Goal: Navigation & Orientation: Find specific page/section

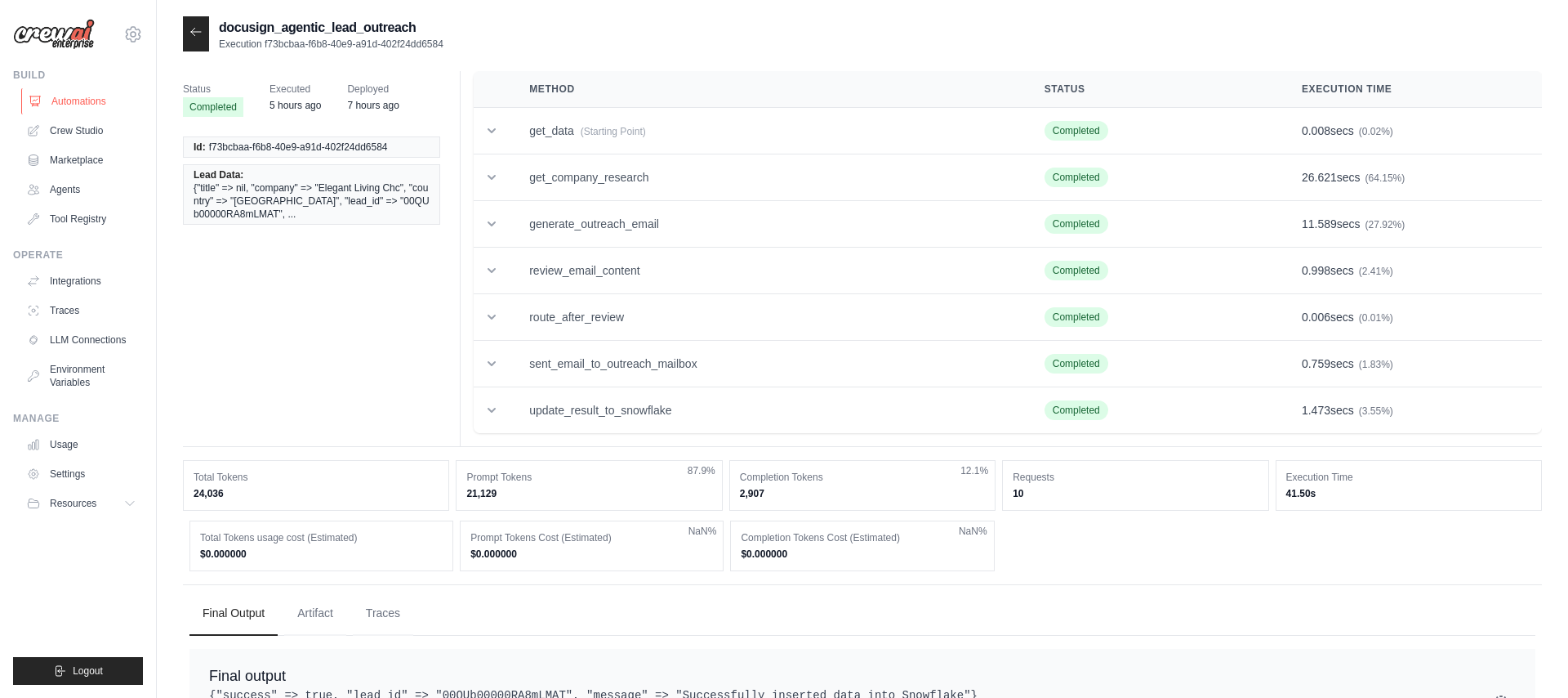
click at [112, 99] on link "Automations" at bounding box center [83, 101] width 123 height 26
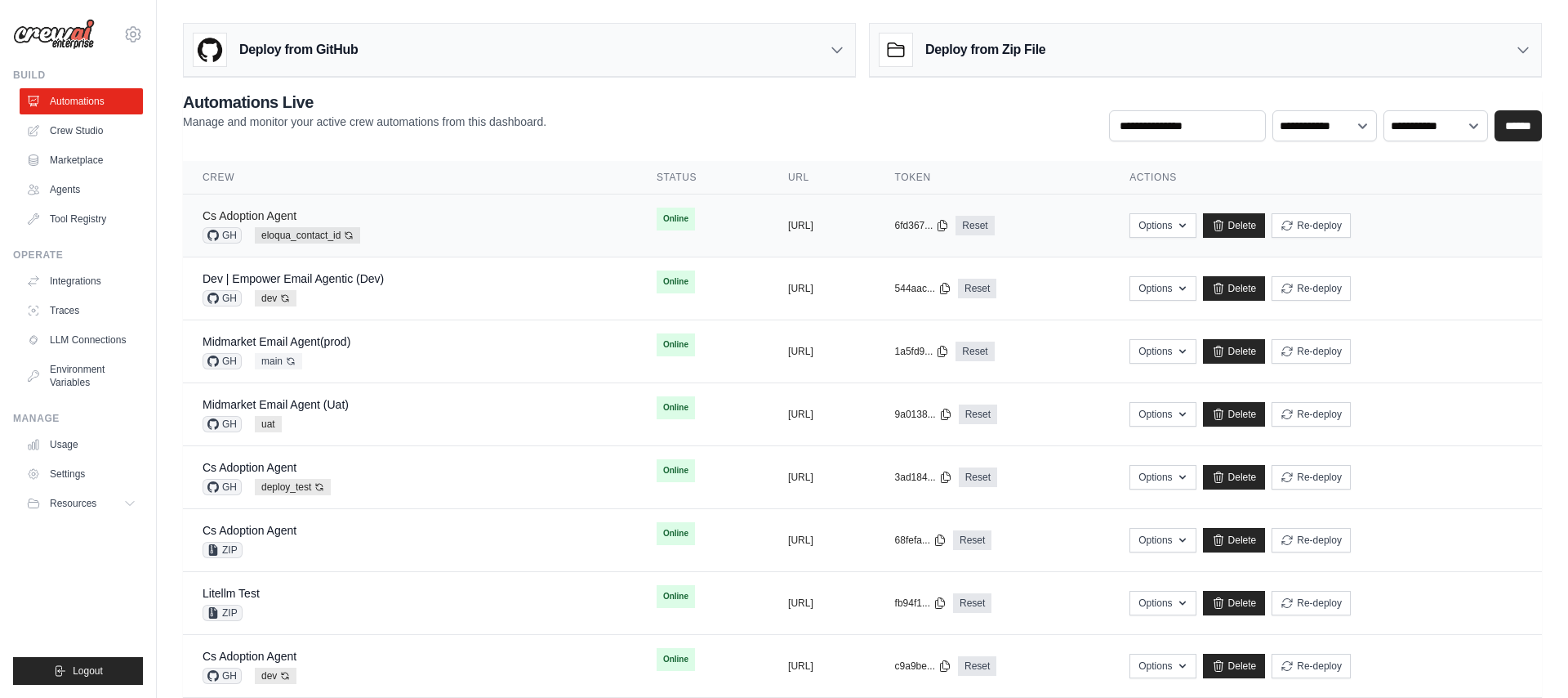
click at [257, 216] on link "Cs Adoption Agent" at bounding box center [250, 216] width 94 height 13
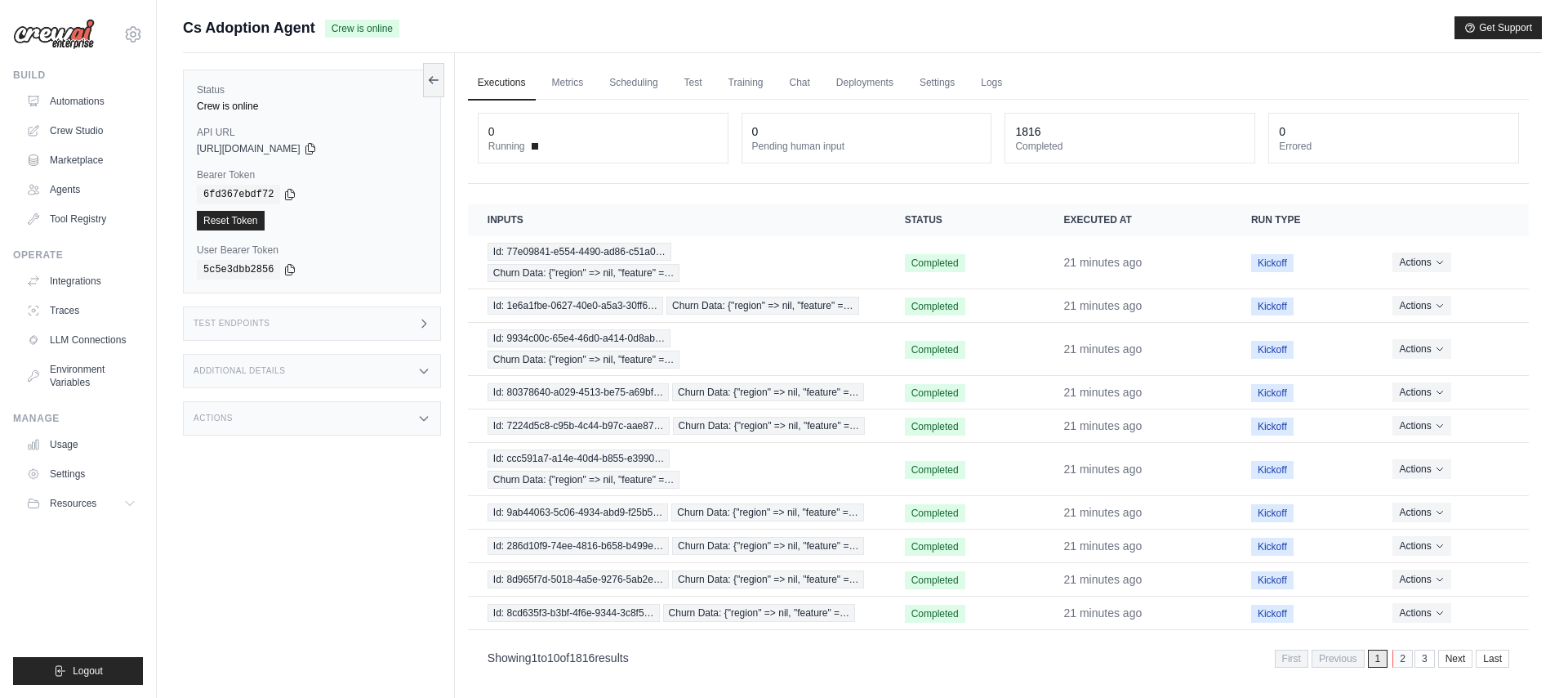
click at [1403, 658] on link "2" at bounding box center [1403, 659] width 20 height 18
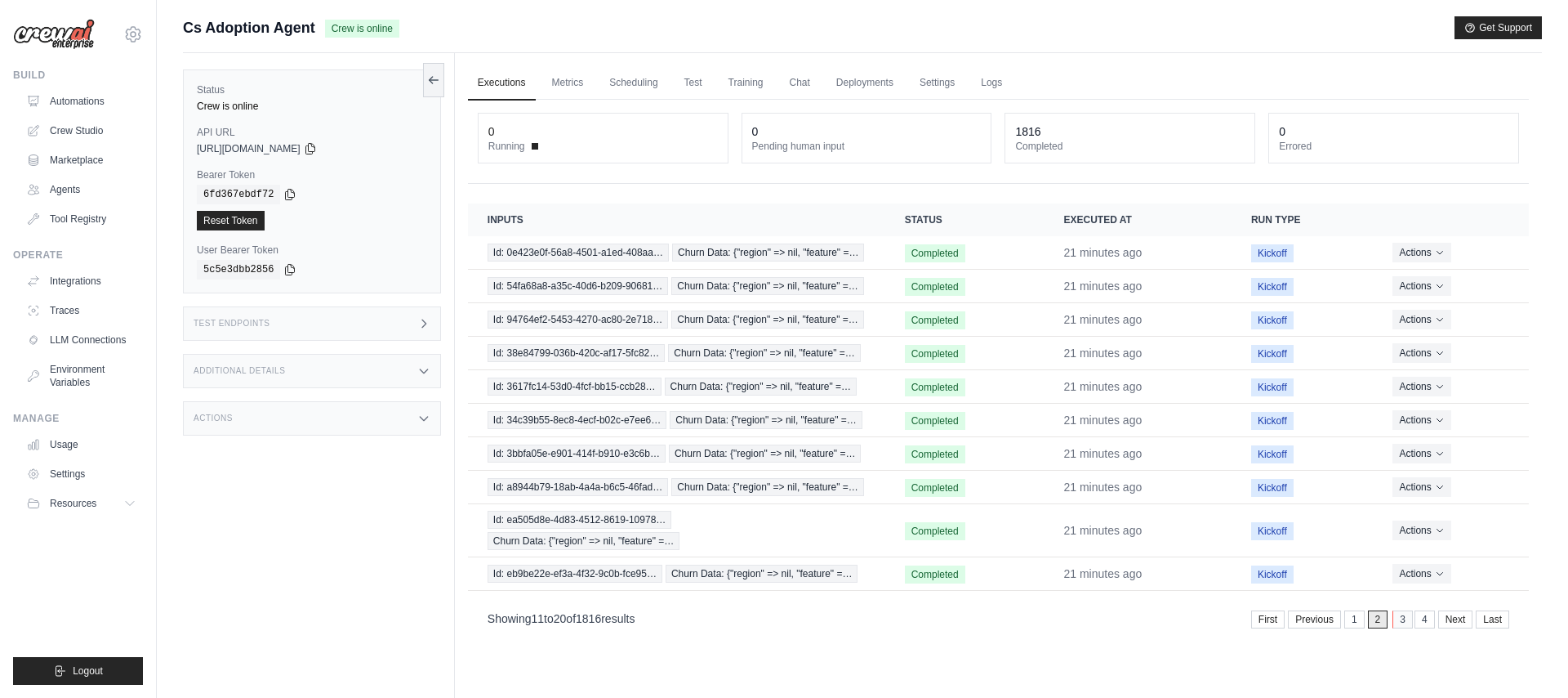
click at [1400, 621] on link "3" at bounding box center [1403, 620] width 20 height 18
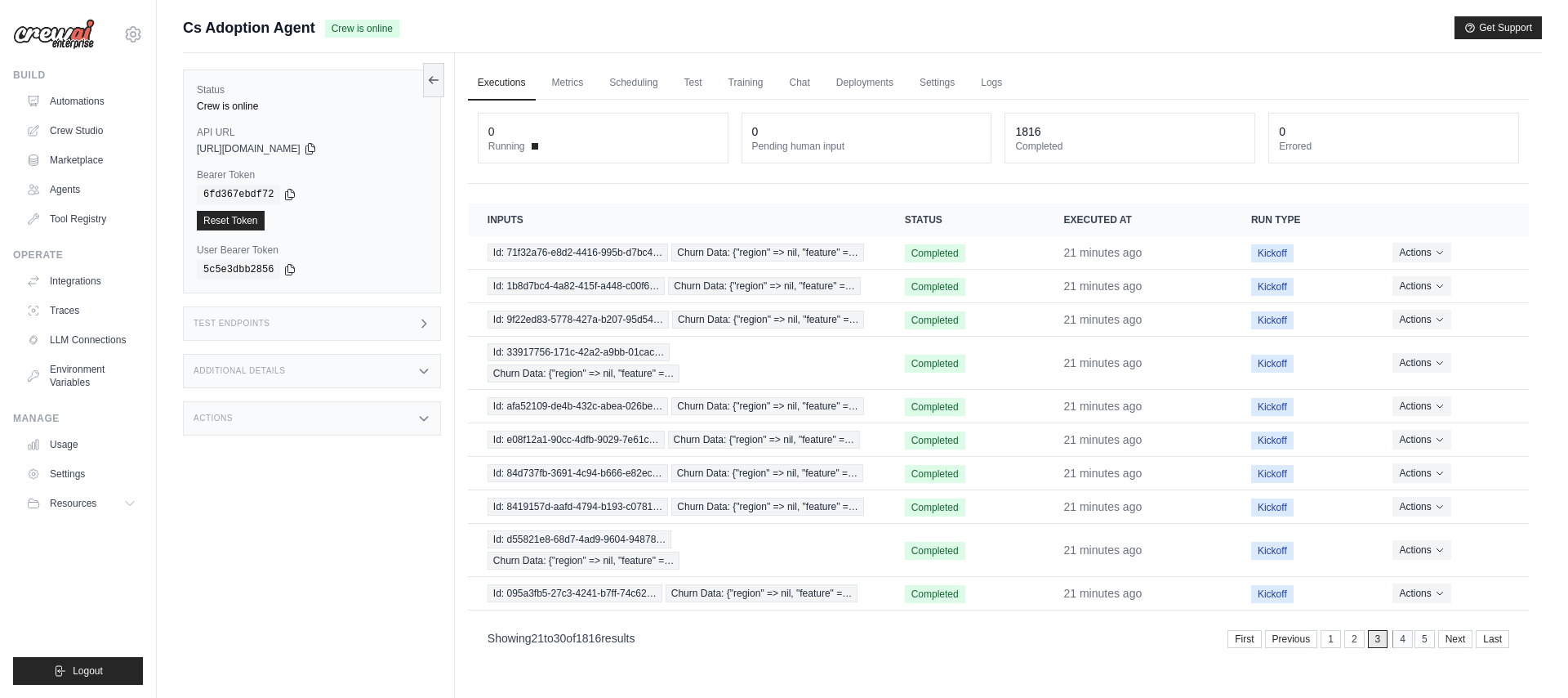
click at [1404, 640] on link "4" at bounding box center [1403, 639] width 20 height 18
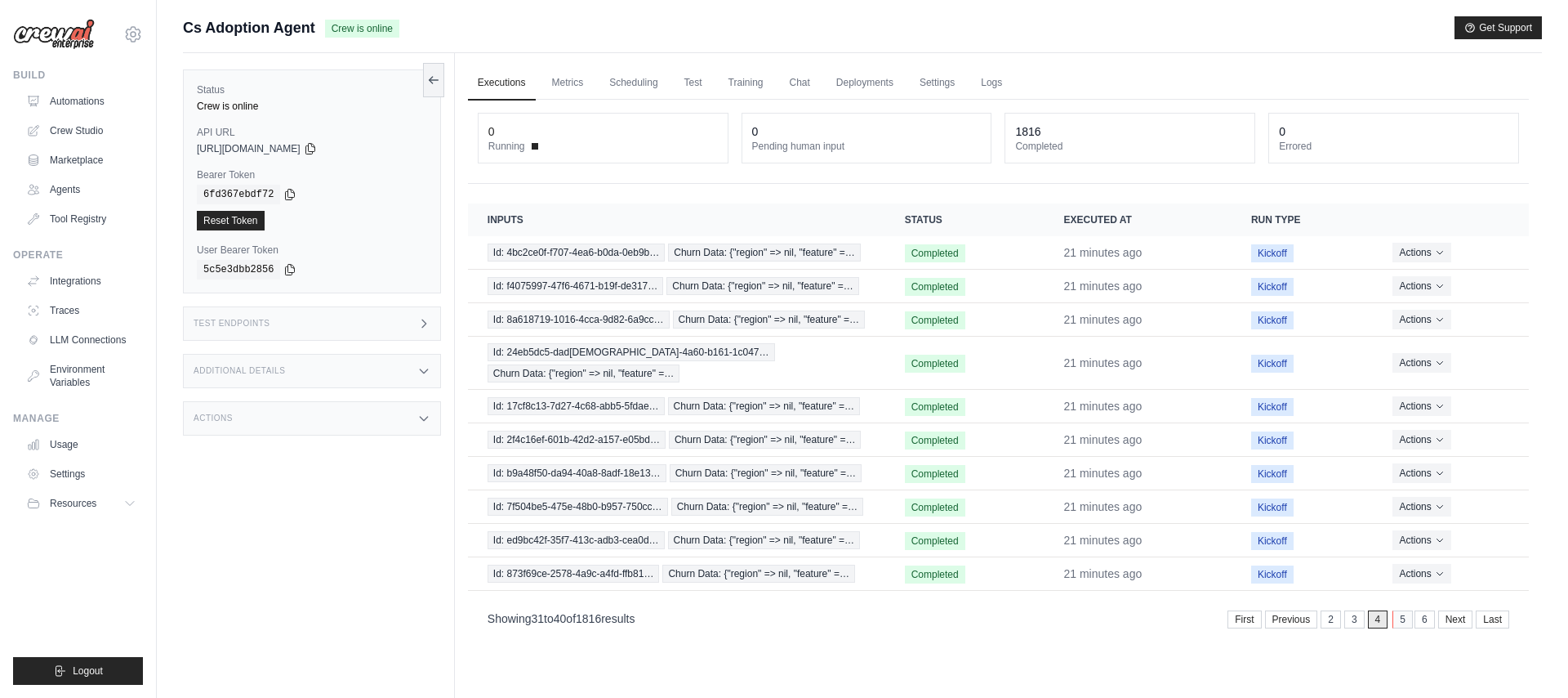
click at [1403, 622] on link "5" at bounding box center [1403, 620] width 20 height 18
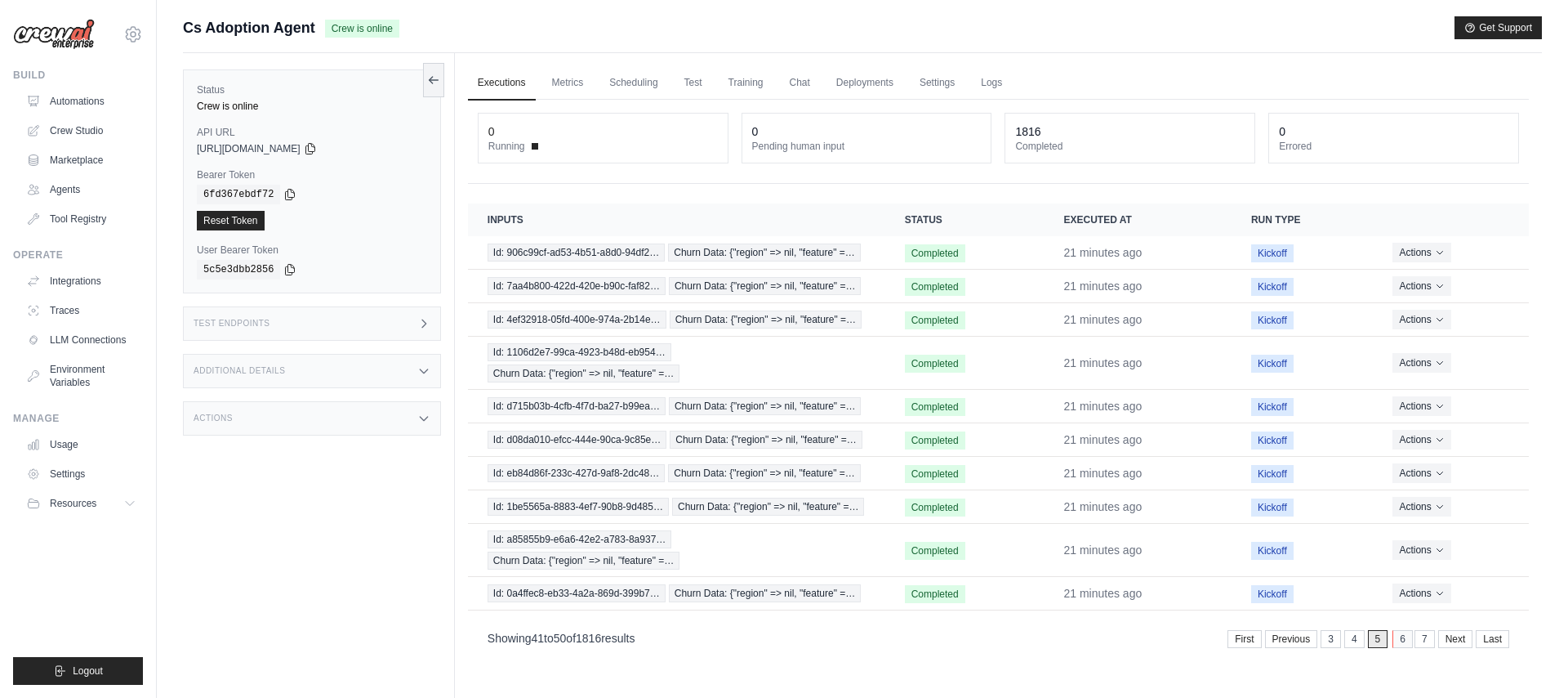
click at [1407, 636] on link "6" at bounding box center [1403, 639] width 20 height 18
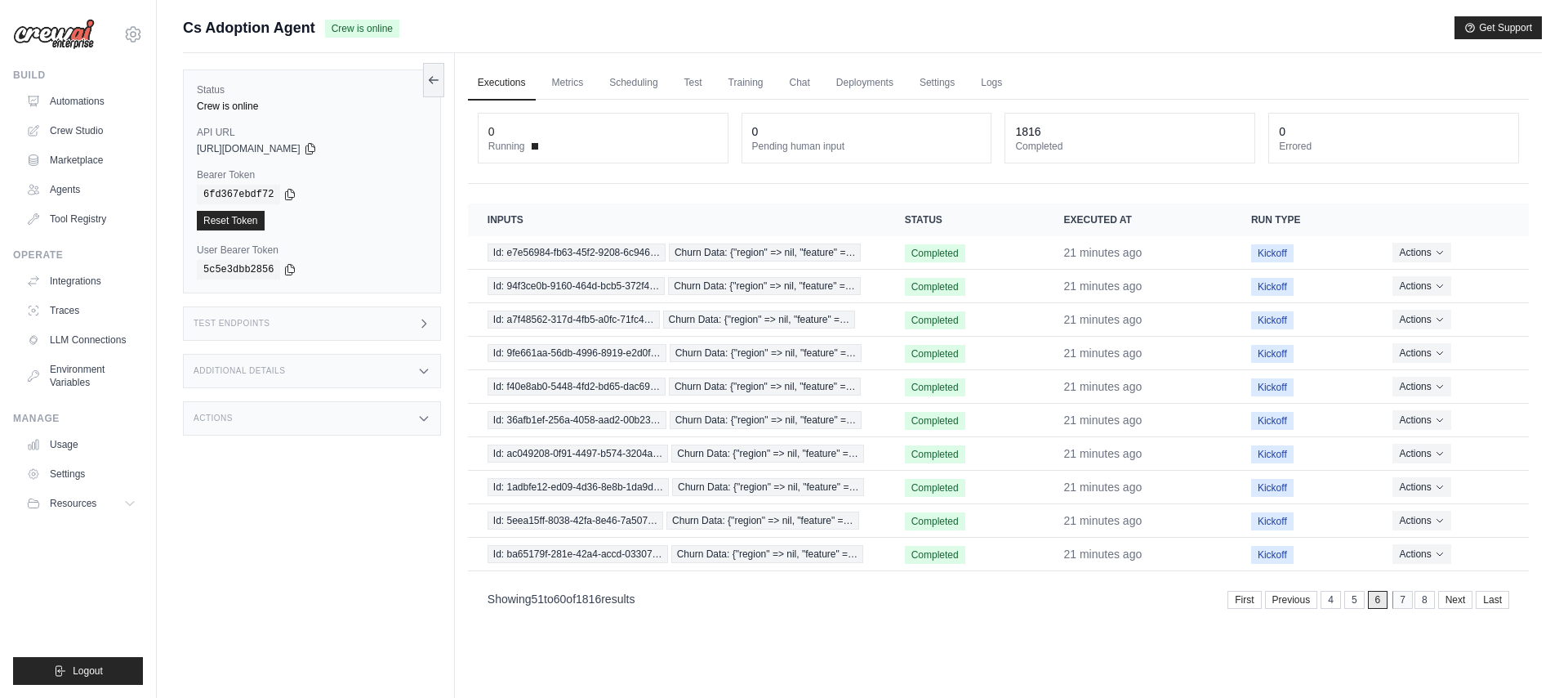
click at [1404, 607] on link "7" at bounding box center [1403, 600] width 20 height 18
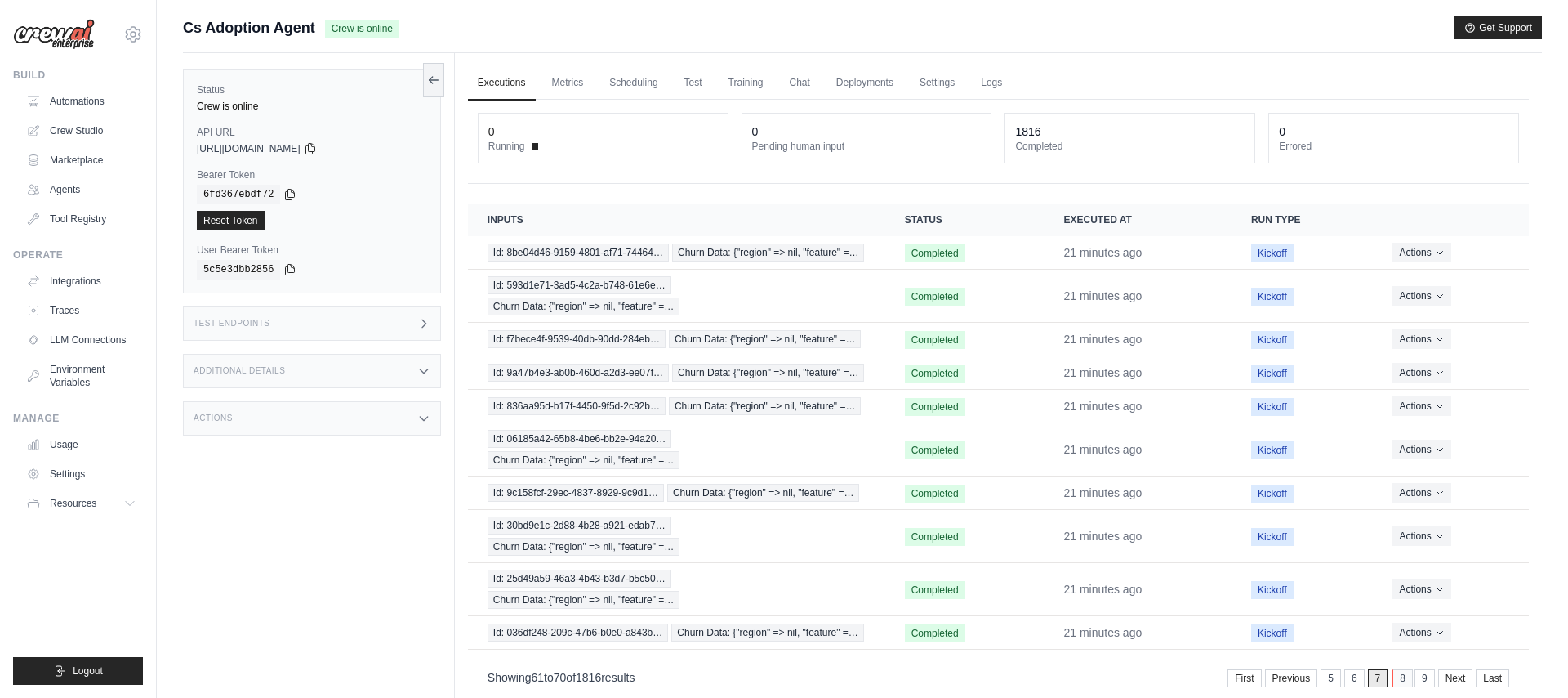
click at [1401, 681] on link "8" at bounding box center [1403, 679] width 20 height 18
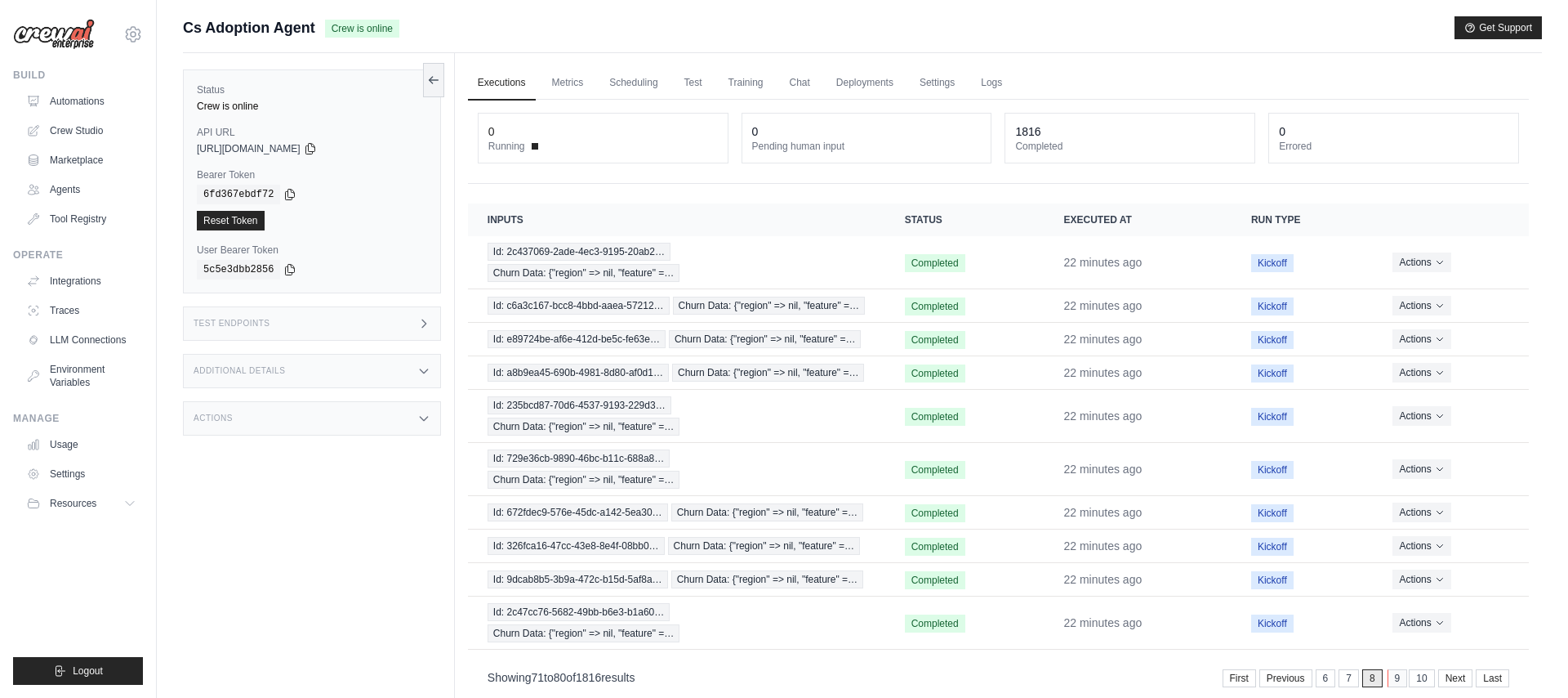
click at [1400, 670] on link "9" at bounding box center [1398, 679] width 20 height 18
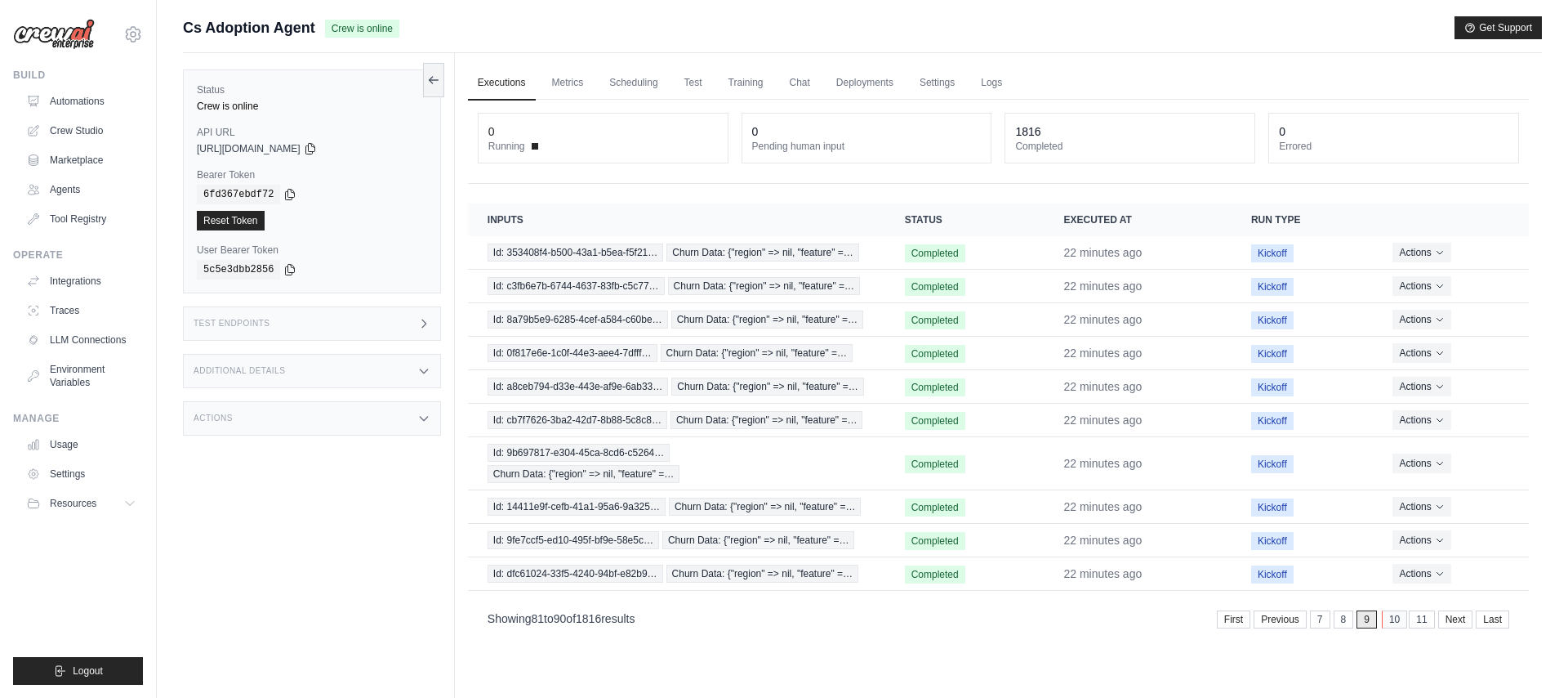
click at [1395, 626] on link "10" at bounding box center [1394, 620] width 26 height 18
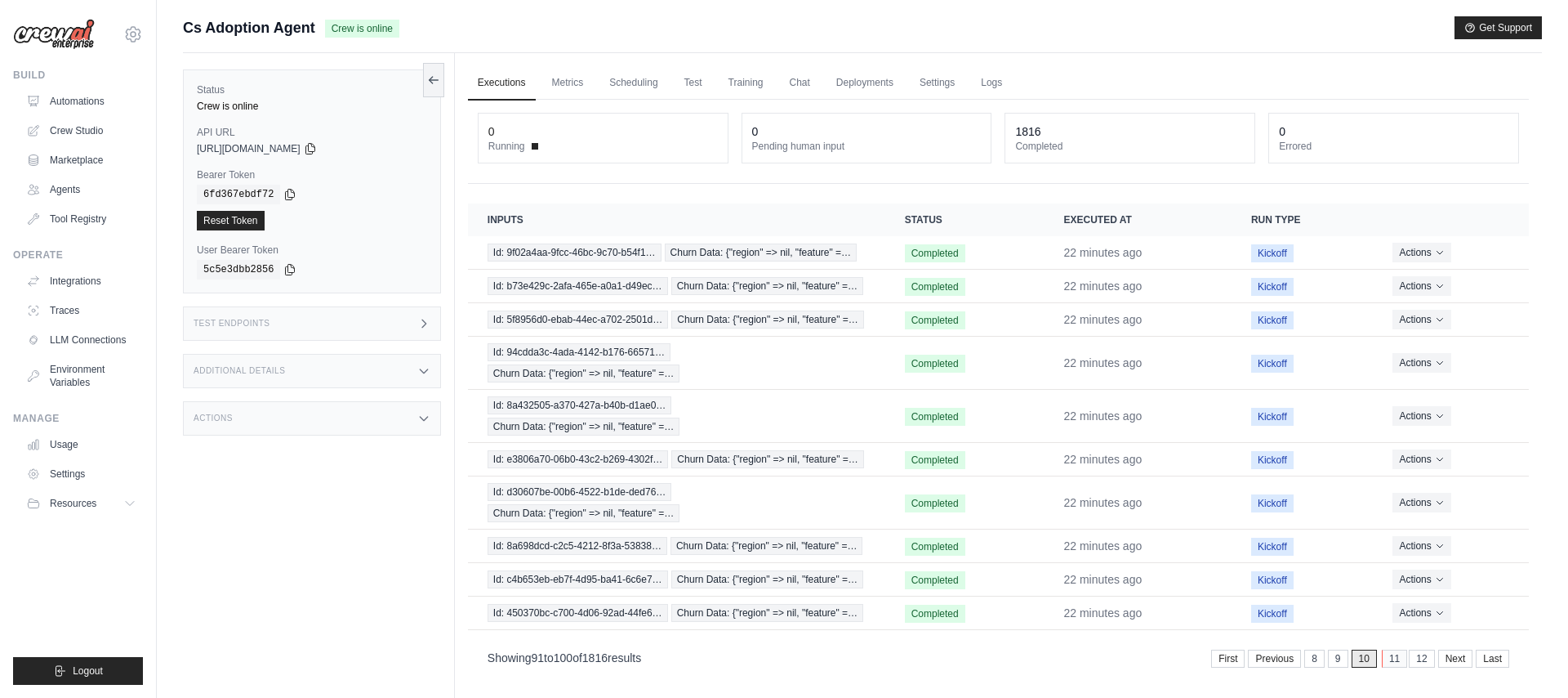
click at [1396, 661] on link "11" at bounding box center [1394, 659] width 26 height 18
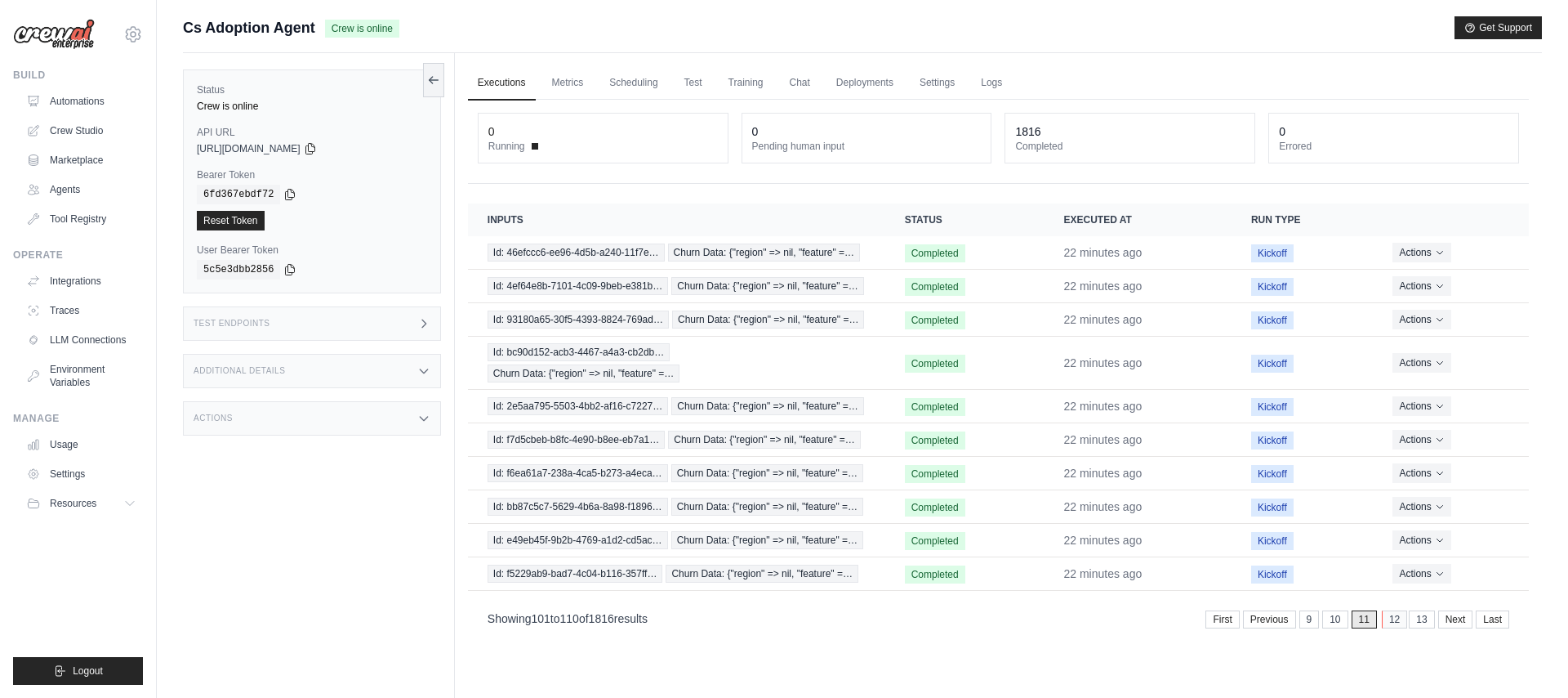
click at [1390, 619] on link "12" at bounding box center [1394, 620] width 26 height 18
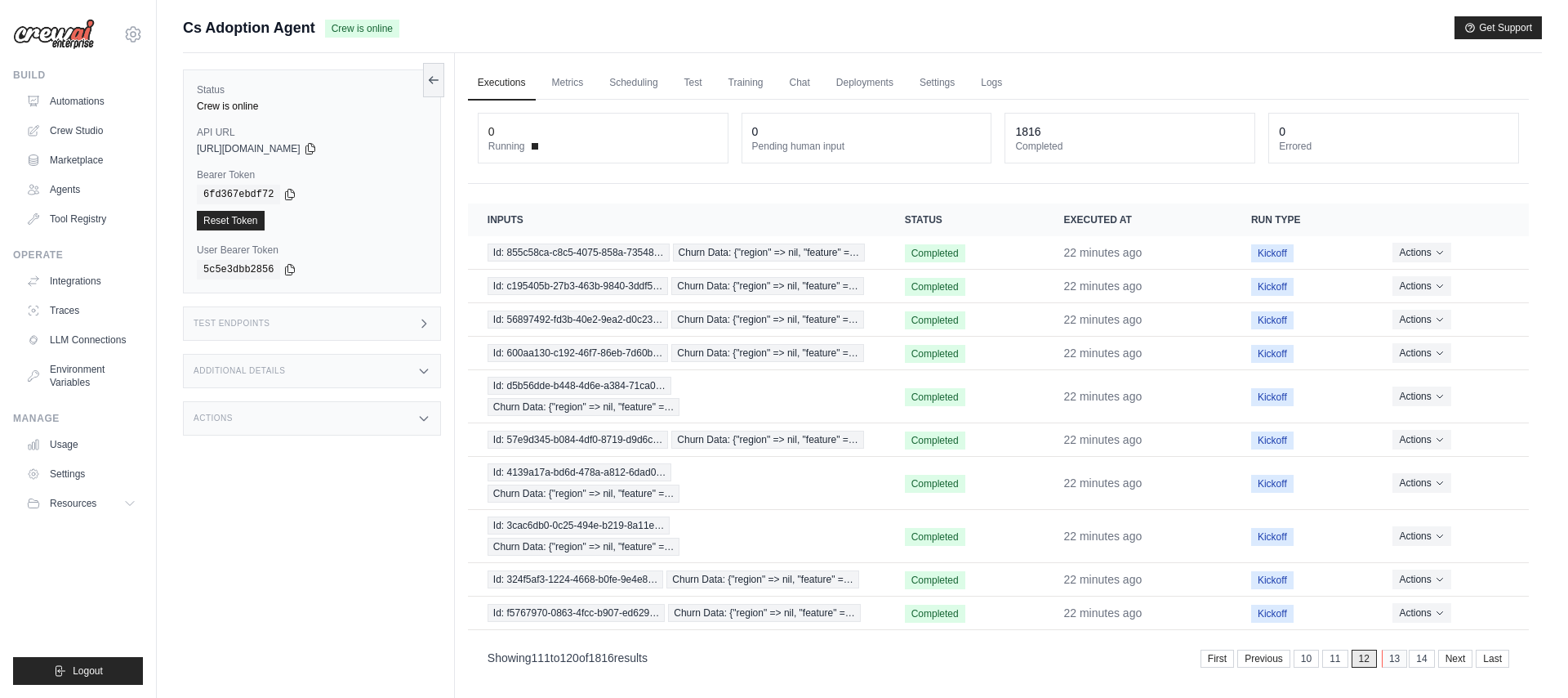
click at [1396, 649] on link "13" at bounding box center [1394, 659] width 26 height 18
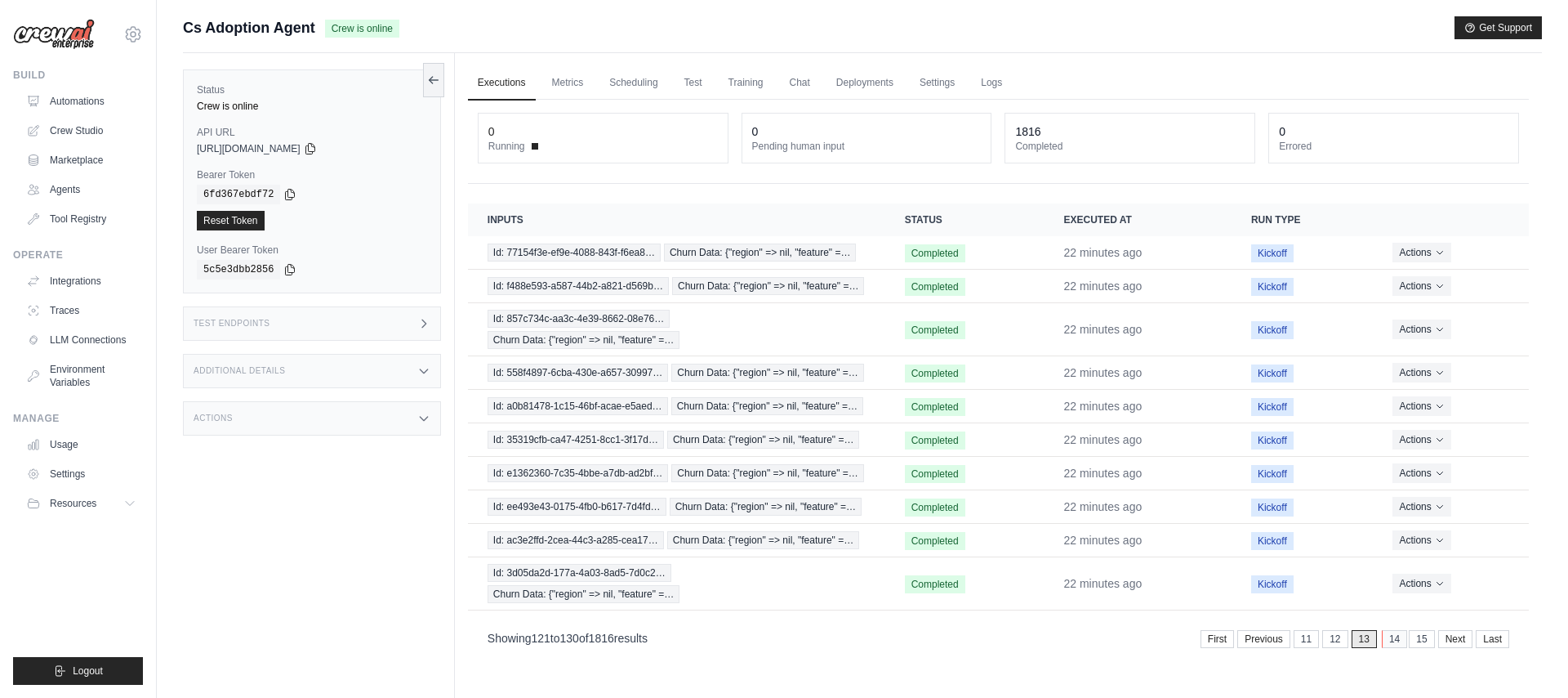
click at [1395, 640] on link "14" at bounding box center [1394, 639] width 26 height 18
